Goal: Task Accomplishment & Management: Manage account settings

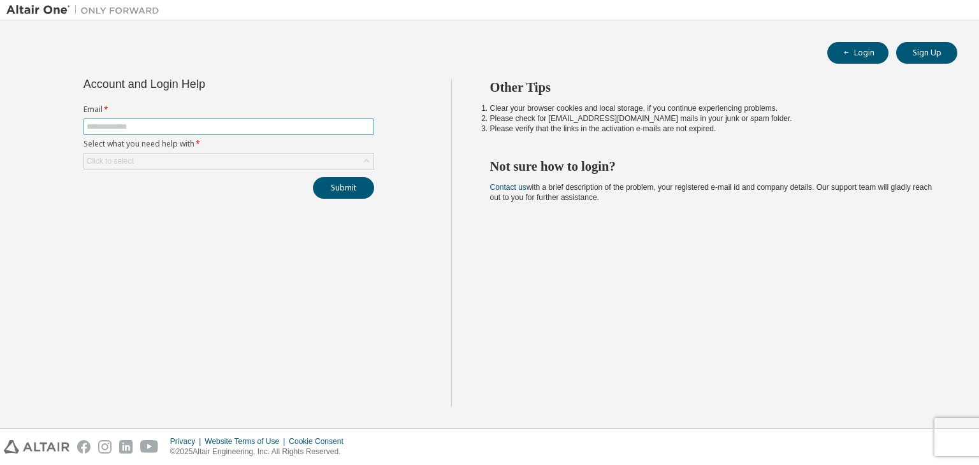
click at [177, 125] on input "text" at bounding box center [229, 127] width 284 height 10
type input "**********"
click at [212, 161] on div "Click to select" at bounding box center [228, 161] width 289 height 15
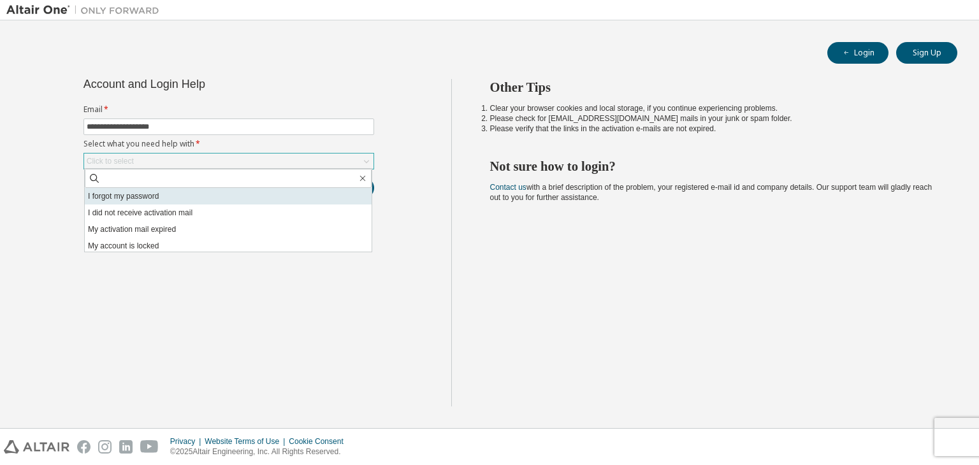
click at [186, 197] on li "I forgot my password" at bounding box center [228, 196] width 287 height 17
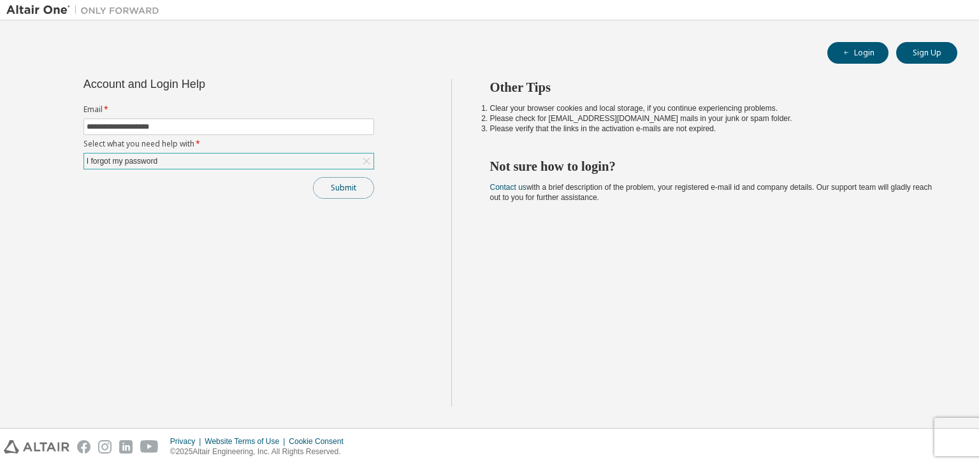
click at [364, 184] on button "Submit" at bounding box center [343, 188] width 61 height 22
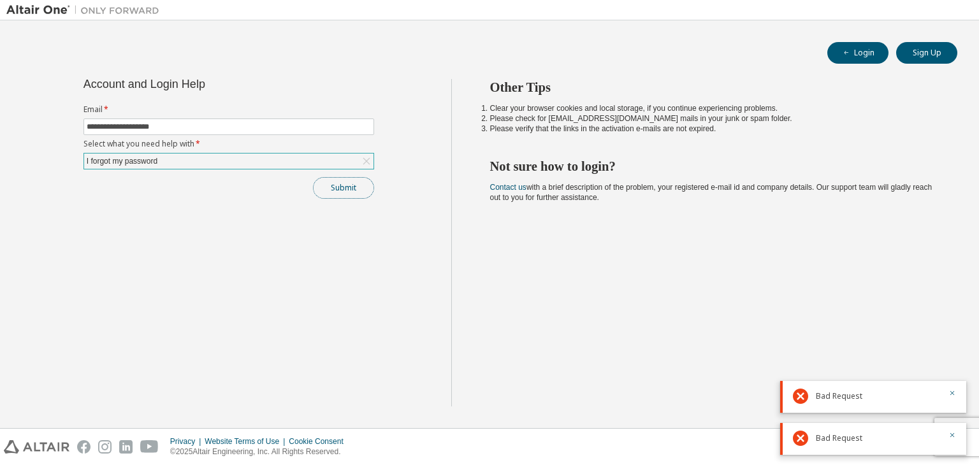
click at [364, 184] on button "Submit" at bounding box center [343, 188] width 61 height 22
click at [948, 436] on icon "button" at bounding box center [952, 435] width 8 height 8
click at [953, 439] on icon "button" at bounding box center [952, 435] width 8 height 8
click at [955, 436] on icon "button" at bounding box center [952, 435] width 8 height 8
